Goal: Information Seeking & Learning: Learn about a topic

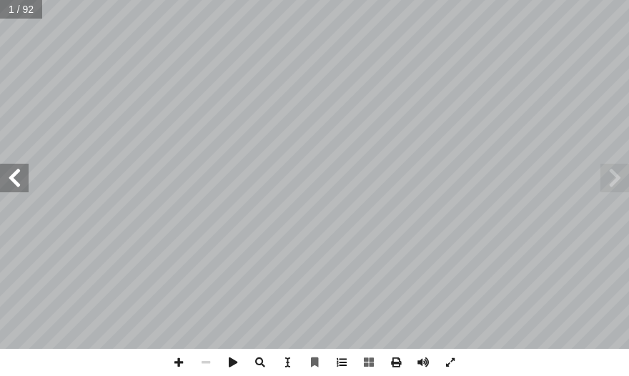
click at [321, 359] on span at bounding box center [341, 362] width 27 height 27
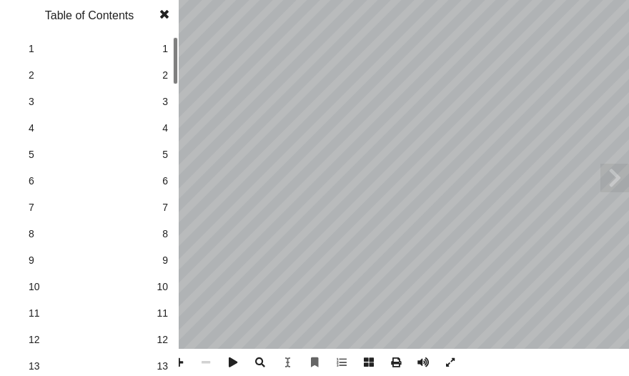
click at [161, 309] on span "11" at bounding box center [161, 313] width 11 height 15
click at [161, 11] on span at bounding box center [164, 14] width 26 height 29
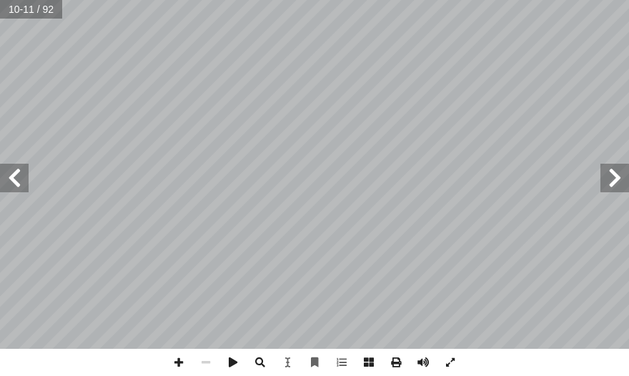
click at [26, 180] on span at bounding box center [14, 178] width 29 height 29
click at [180, 362] on span at bounding box center [178, 362] width 27 height 27
click at [321, 96] on html "الصفحة الرئيسية الصف الأول الصف الثاني الصف الثالث الصف الرابع الصف الخامس الصف…" at bounding box center [314, 48] width 629 height 96
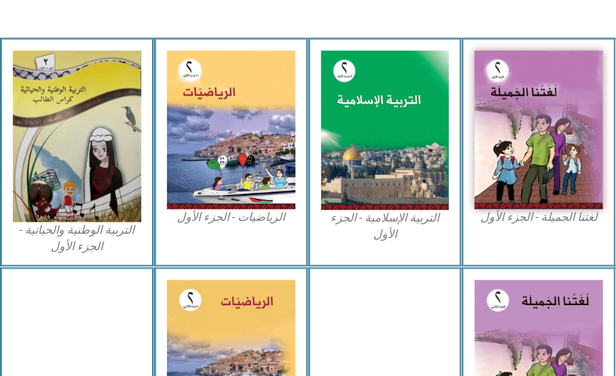
scroll to position [429, 0]
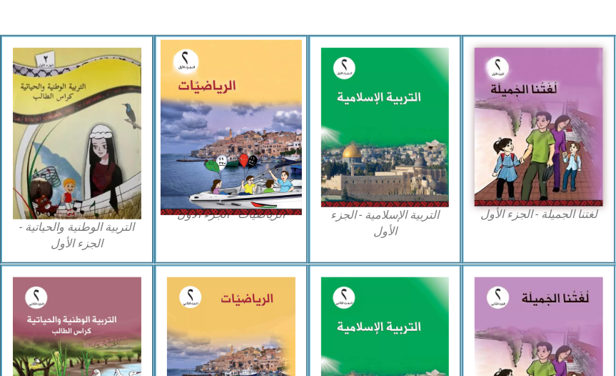
click at [236, 116] on img at bounding box center [231, 126] width 141 height 175
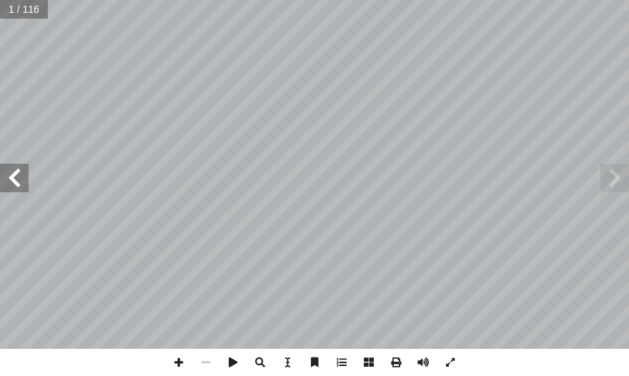
click at [20, 176] on span at bounding box center [14, 178] width 29 height 29
click at [21, 177] on span at bounding box center [14, 178] width 29 height 29
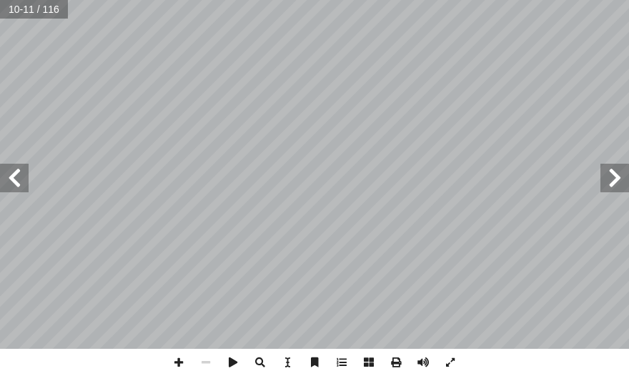
click at [21, 177] on span at bounding box center [14, 178] width 29 height 29
click at [174, 354] on span at bounding box center [178, 362] width 27 height 27
click at [181, 365] on span at bounding box center [178, 362] width 27 height 27
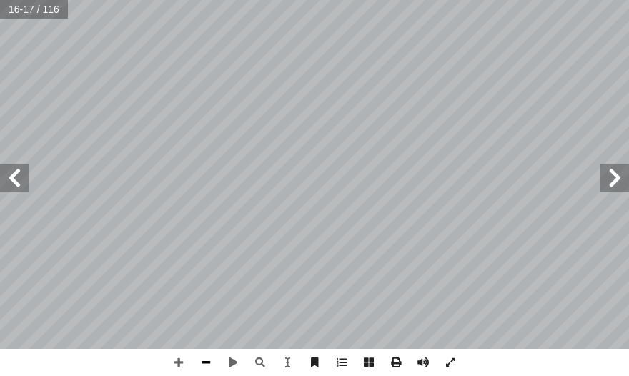
click at [211, 361] on span at bounding box center [205, 362] width 27 height 27
click at [172, 363] on span at bounding box center [178, 362] width 27 height 27
click at [204, 363] on span at bounding box center [205, 362] width 27 height 27
